Goal: Task Accomplishment & Management: Use online tool/utility

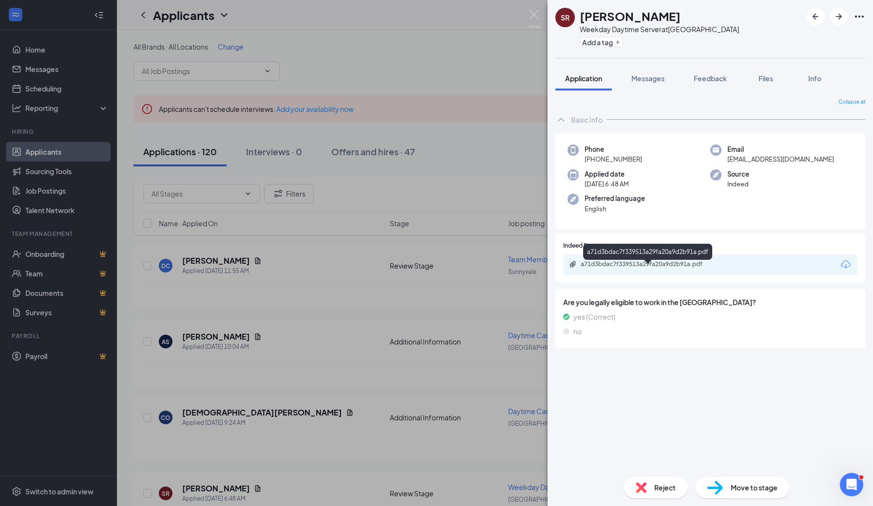
click at [661, 268] on div "a71d3bdac7f339513a29fa20a9d2b91a.pdf" at bounding box center [648, 265] width 136 height 8
click at [353, 139] on div "SR Stephanie Rewald Weekday Daytime Server at South San Francisco Add a tag App…" at bounding box center [436, 253] width 873 height 506
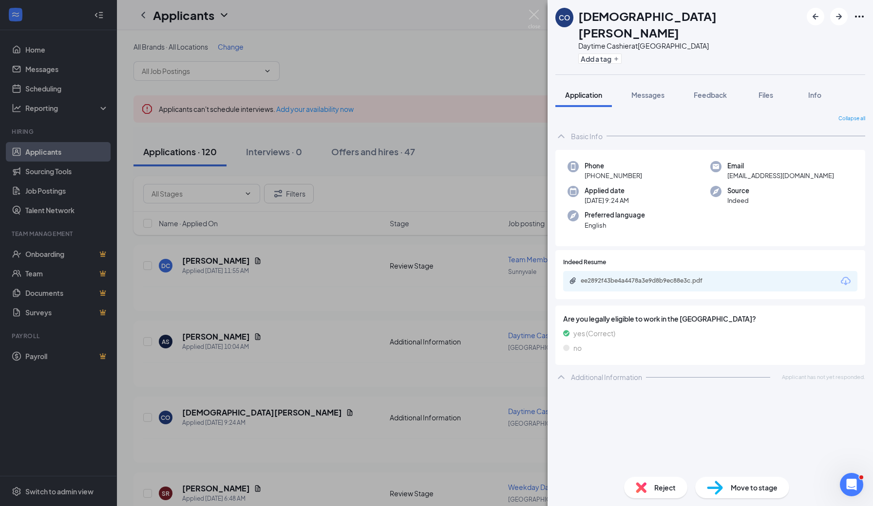
click at [680, 277] on div "ee2892f43be4a4478a3e9d8b9ec88e3c.pdf" at bounding box center [648, 281] width 136 height 8
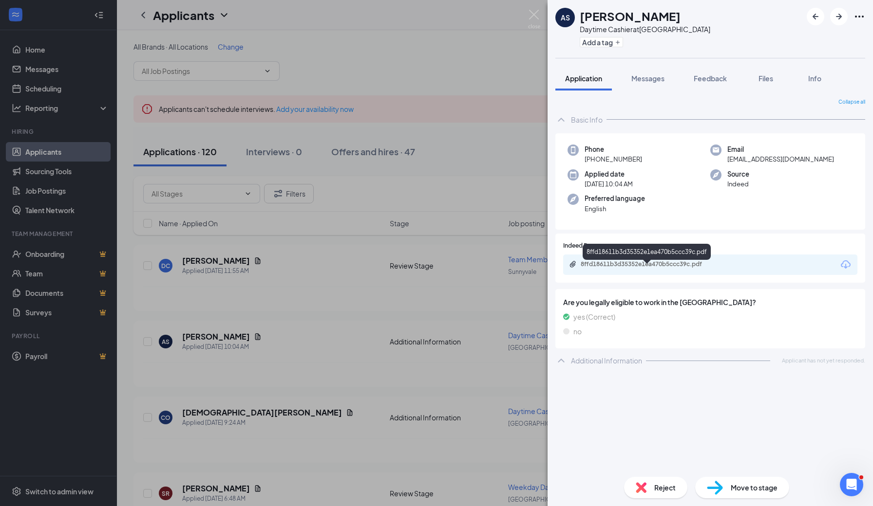
click at [690, 267] on div "8ffd18611b3d35352e1ea470b5ccc39c.pdf" at bounding box center [648, 265] width 136 height 8
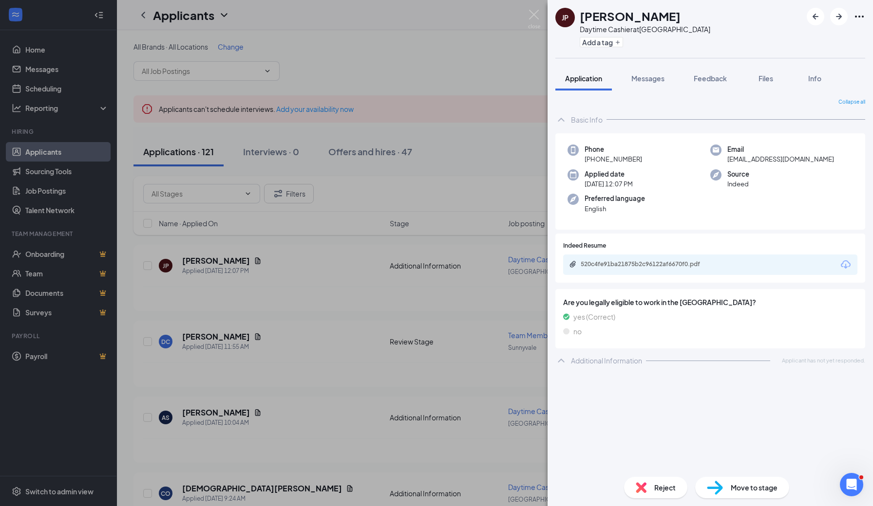
click at [709, 268] on div "520c4fe91ba21875b2c96122af6670f0.pdf" at bounding box center [648, 265] width 136 height 8
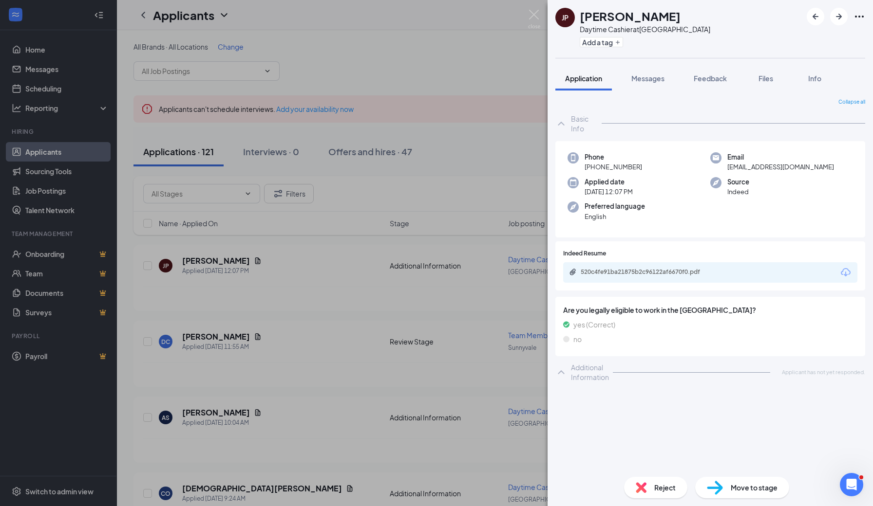
click at [407, 184] on div "JP [PERSON_NAME] Daytime Cashier at [GEOGRAPHIC_DATA] Add a tag Application Mes…" at bounding box center [436, 253] width 873 height 506
